Goal: Task Accomplishment & Management: Use online tool/utility

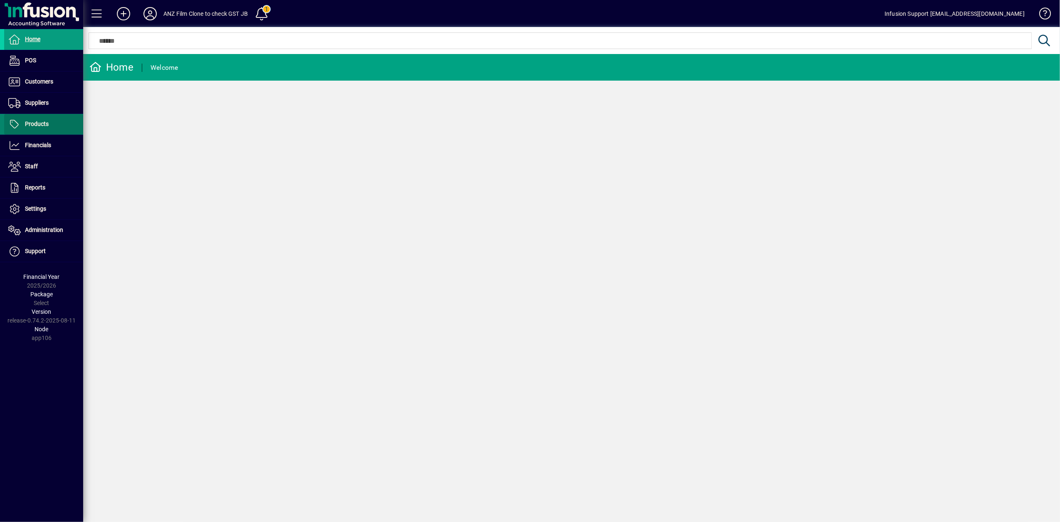
click at [30, 128] on span "Products" at bounding box center [26, 124] width 45 height 10
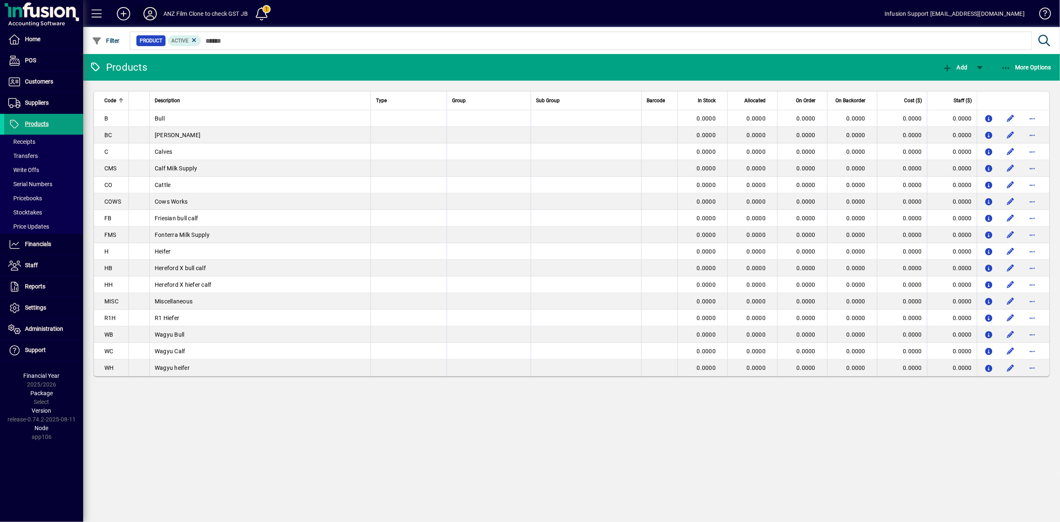
click at [147, 12] on icon at bounding box center [150, 13] width 17 height 13
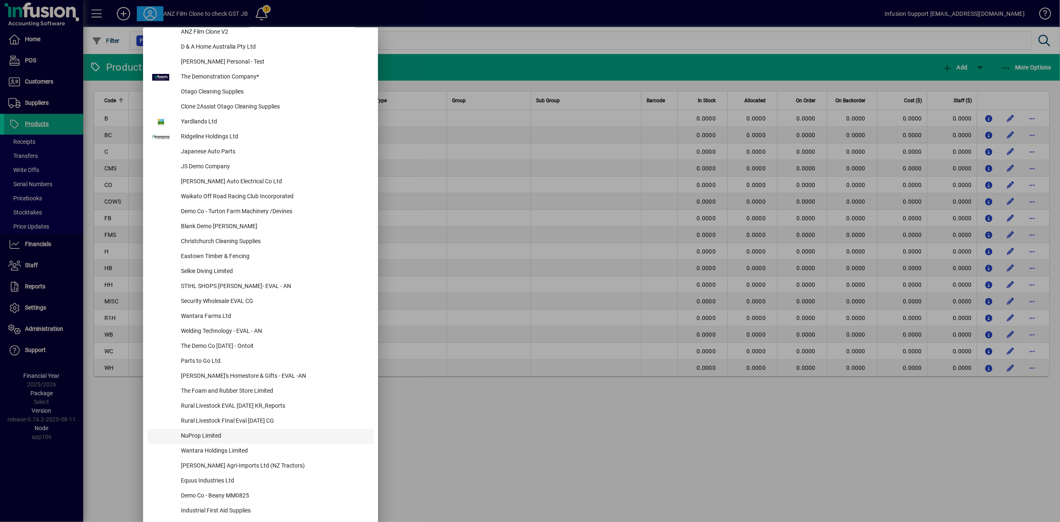
scroll to position [370, 0]
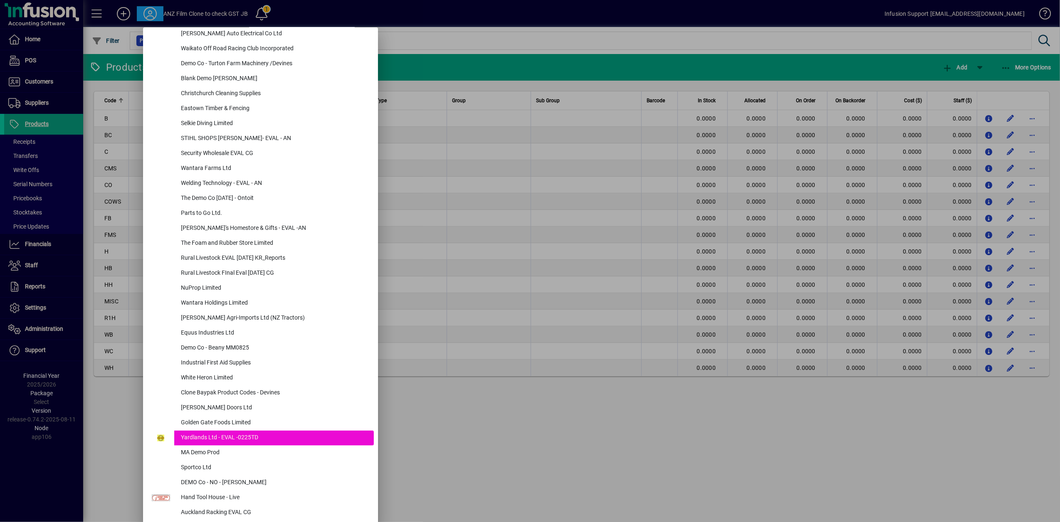
click at [42, 334] on div at bounding box center [530, 261] width 1060 height 522
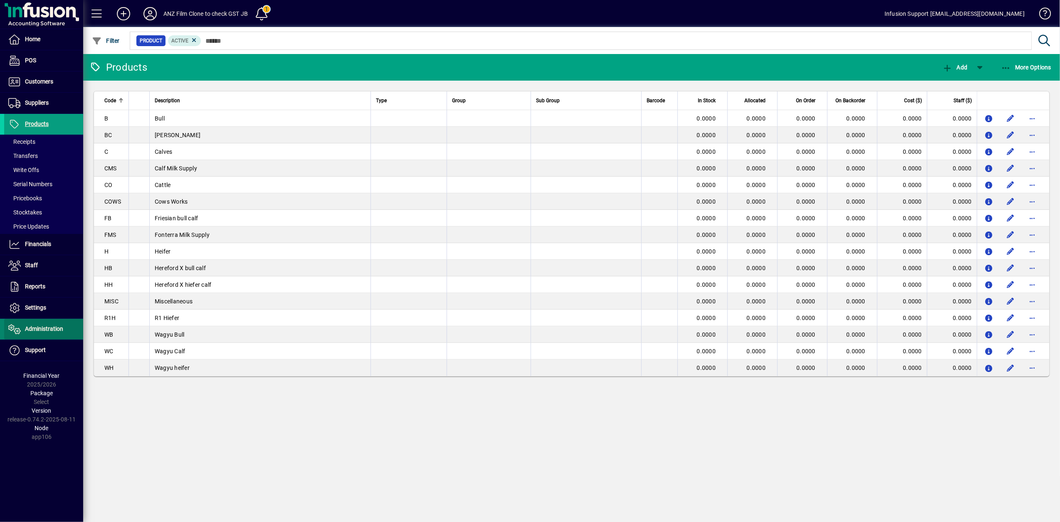
click at [19, 332] on icon at bounding box center [14, 329] width 12 height 10
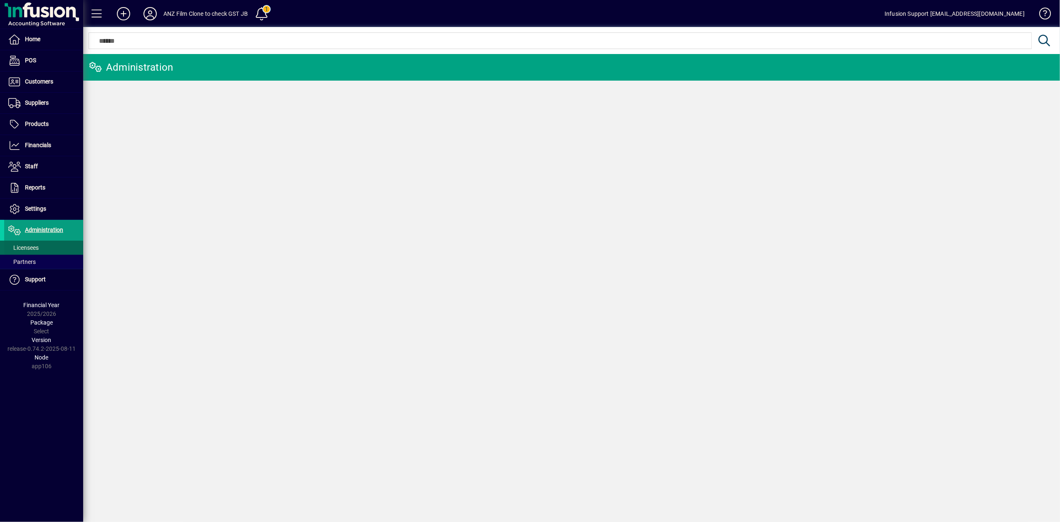
click at [23, 249] on span "Licensees" at bounding box center [23, 248] width 30 height 7
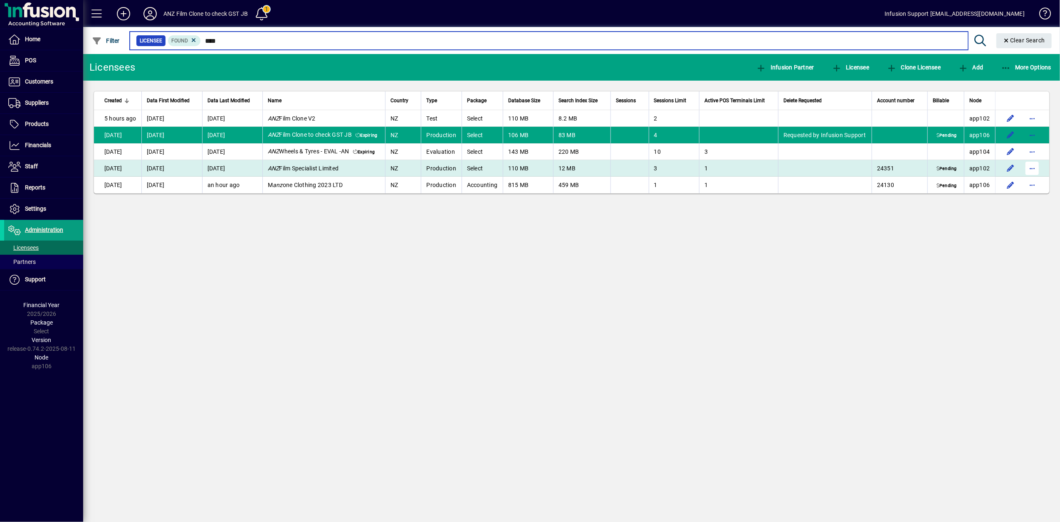
type input "***"
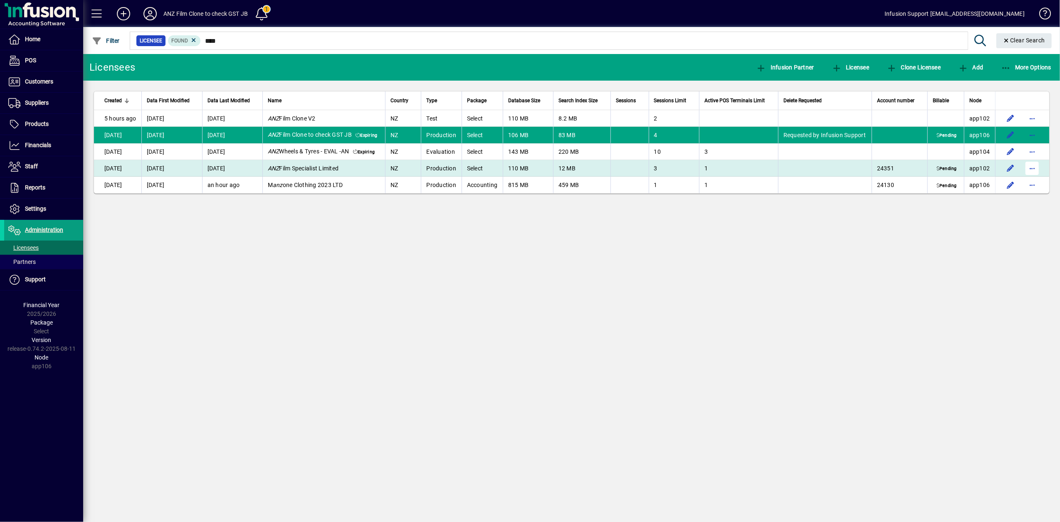
click at [1031, 169] on span "button" at bounding box center [1032, 168] width 20 height 20
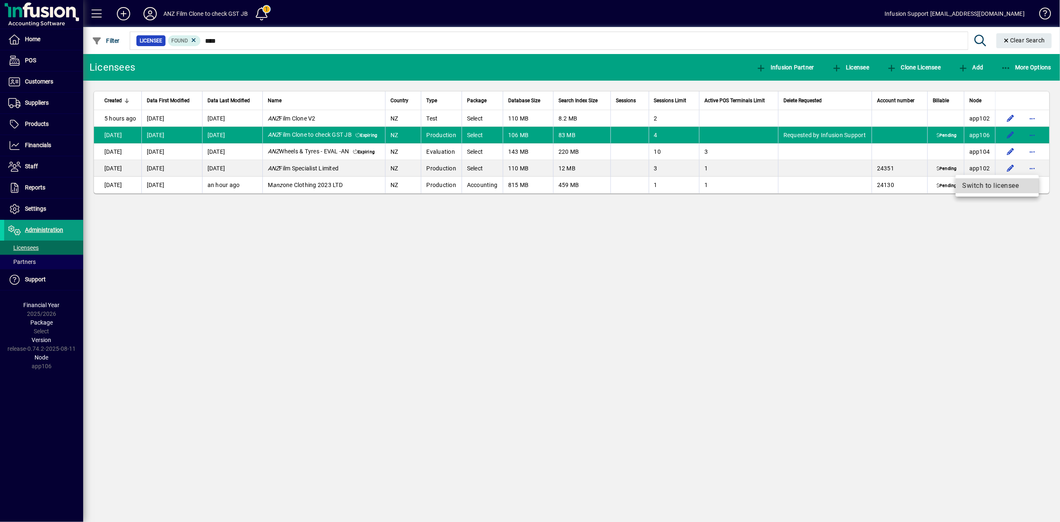
click at [989, 185] on span "Switch to licensee" at bounding box center [997, 186] width 70 height 10
